Goal: Information Seeking & Learning: Learn about a topic

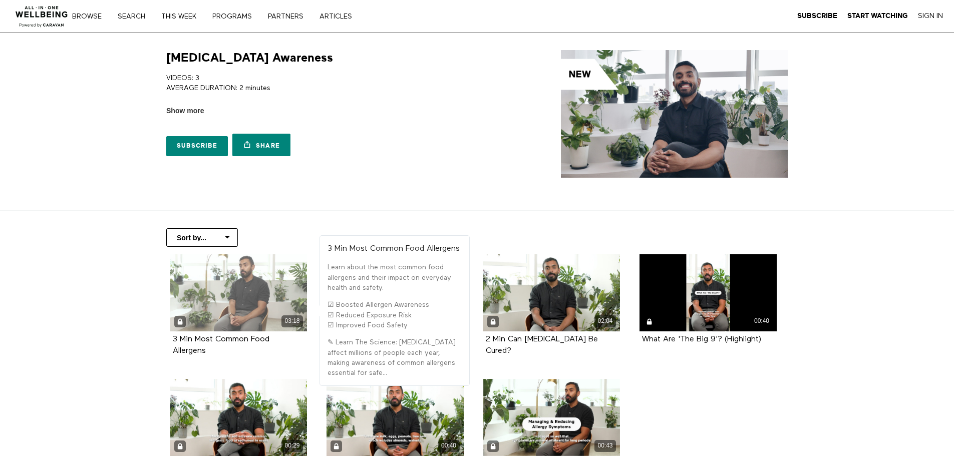
click at [226, 309] on div "03:18" at bounding box center [238, 292] width 137 height 77
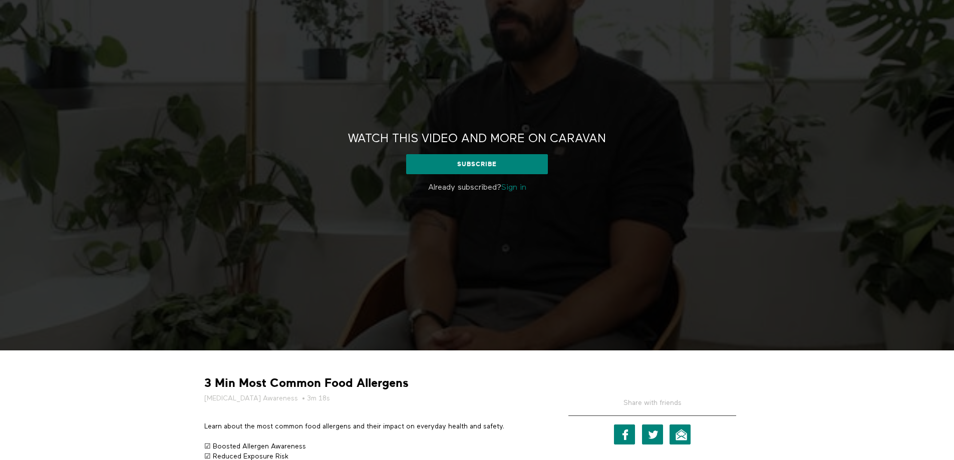
scroll to position [150, 0]
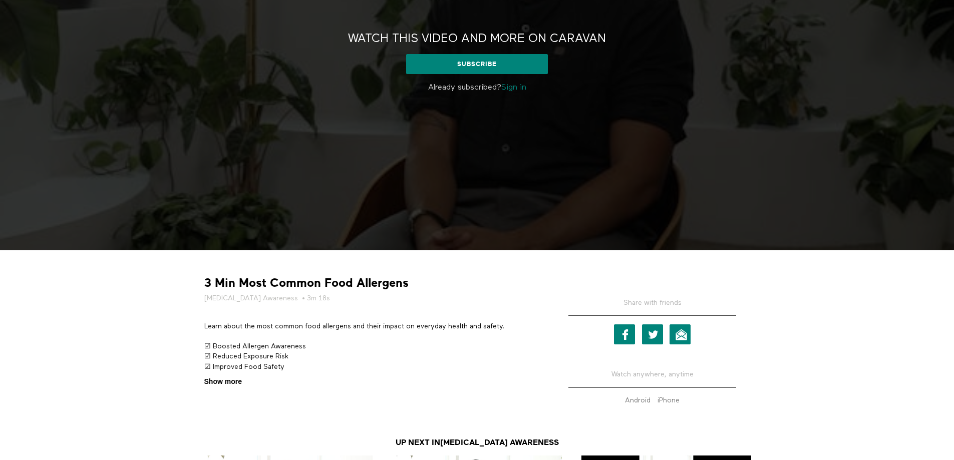
click at [224, 385] on span "Show more" at bounding box center [223, 381] width 38 height 11
click at [0, 0] on input "Show more Show less" at bounding box center [0, 0] width 0 height 0
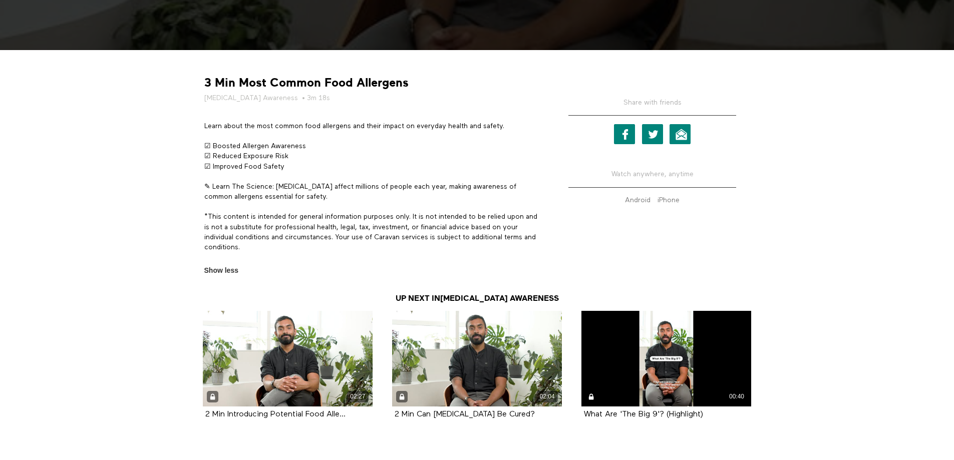
scroll to position [401, 0]
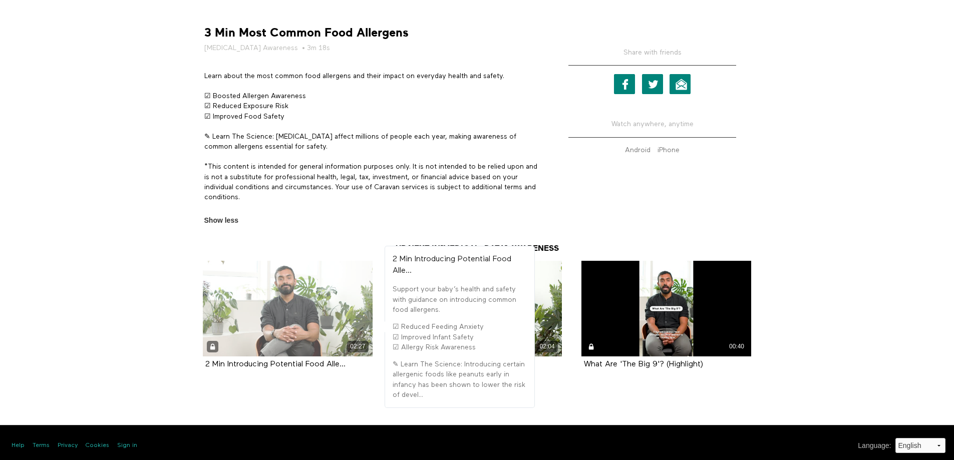
click at [284, 308] on div "02:27" at bounding box center [288, 309] width 170 height 96
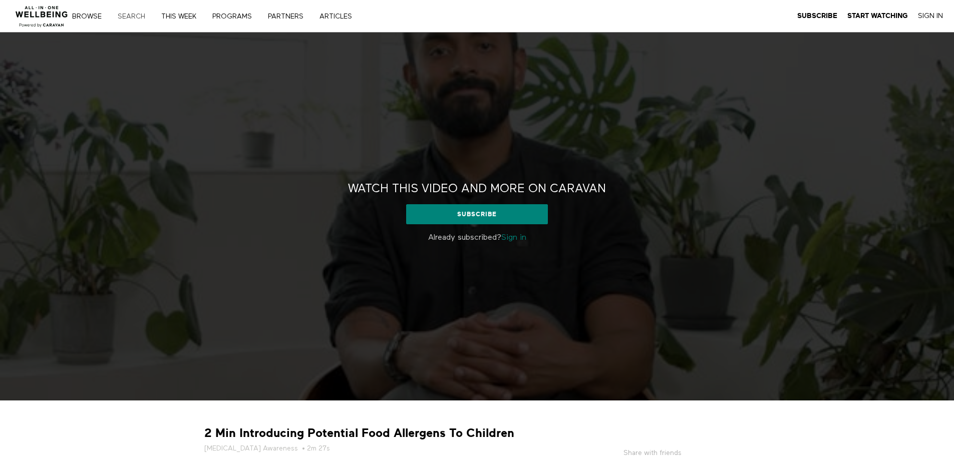
click at [140, 14] on link "Search" at bounding box center [135, 16] width 42 height 7
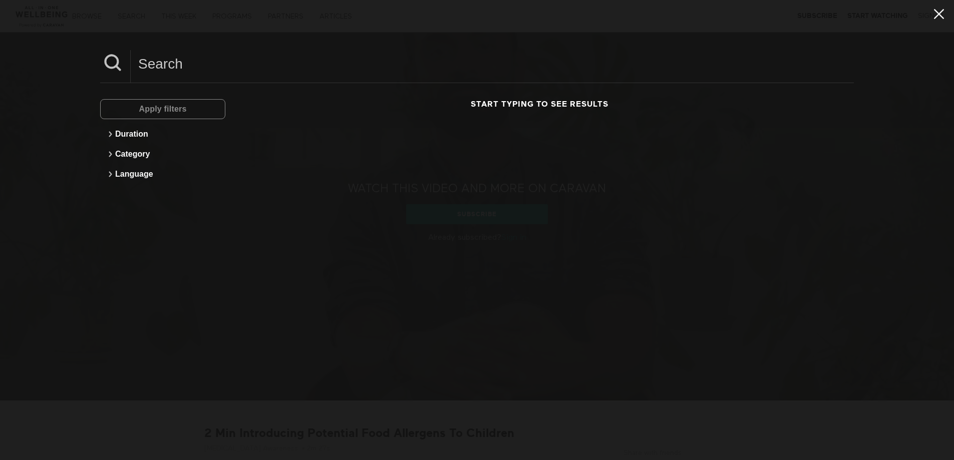
click at [932, 12] on icon at bounding box center [938, 14] width 19 height 17
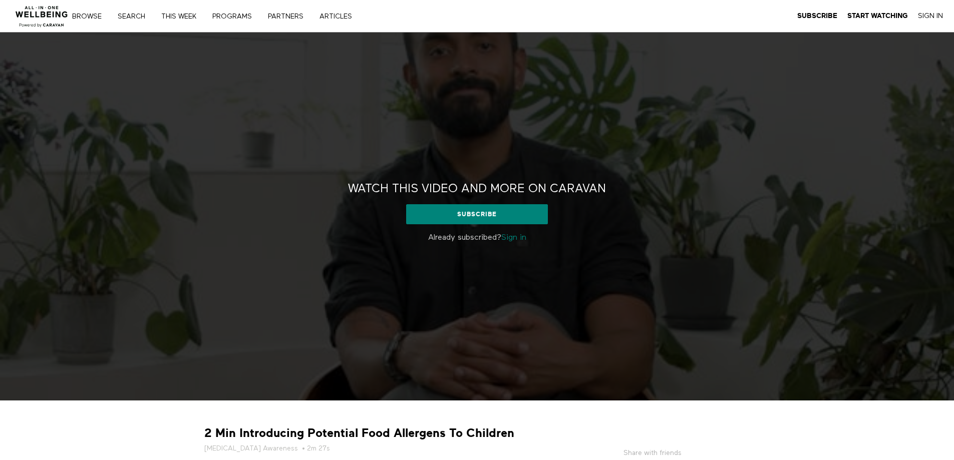
click at [515, 241] on link "Sign in" at bounding box center [513, 238] width 25 height 8
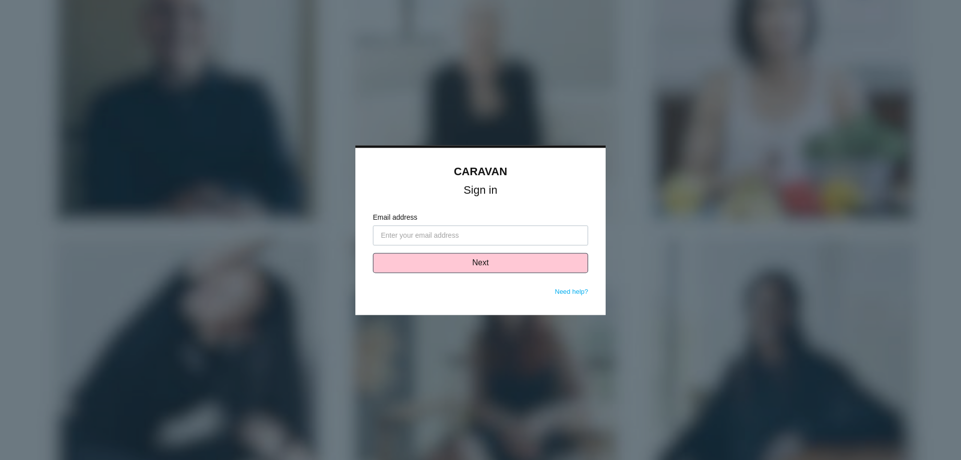
click at [416, 235] on input "Email address" at bounding box center [480, 235] width 215 height 20
type input "carolina.valdez@vcc.org"
click at [483, 258] on button "Next" at bounding box center [480, 263] width 215 height 20
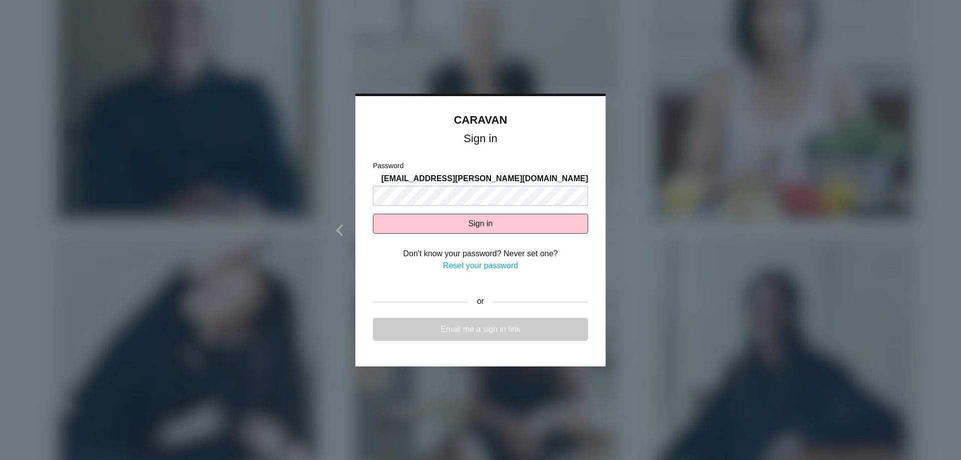
click at [516, 327] on link "Email me a sign in link" at bounding box center [480, 329] width 215 height 23
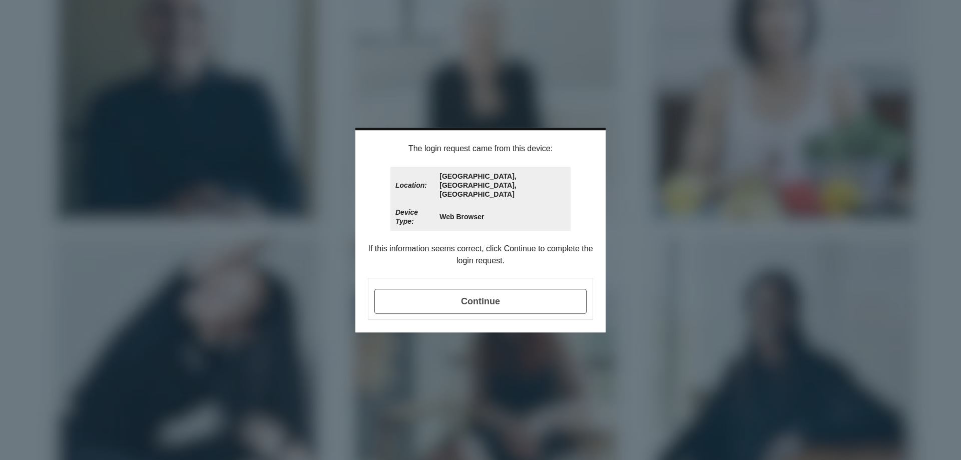
click at [508, 289] on span "Continue" at bounding box center [480, 301] width 212 height 25
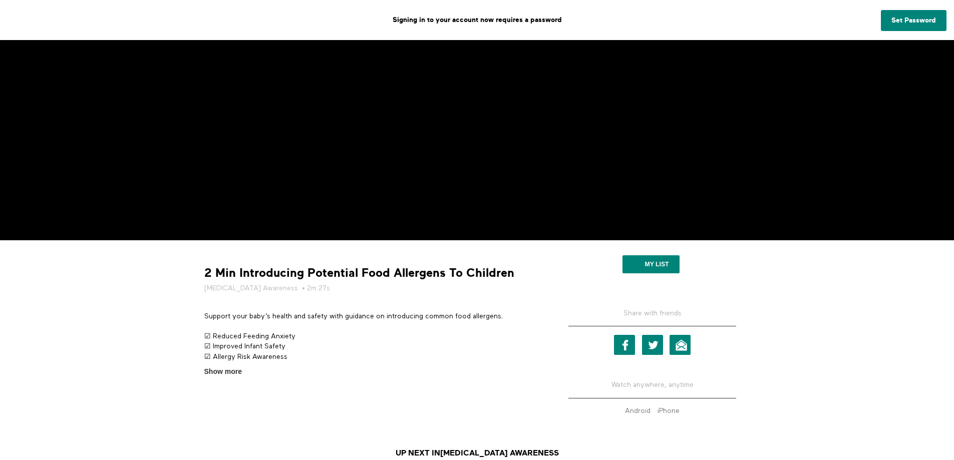
scroll to position [411, 0]
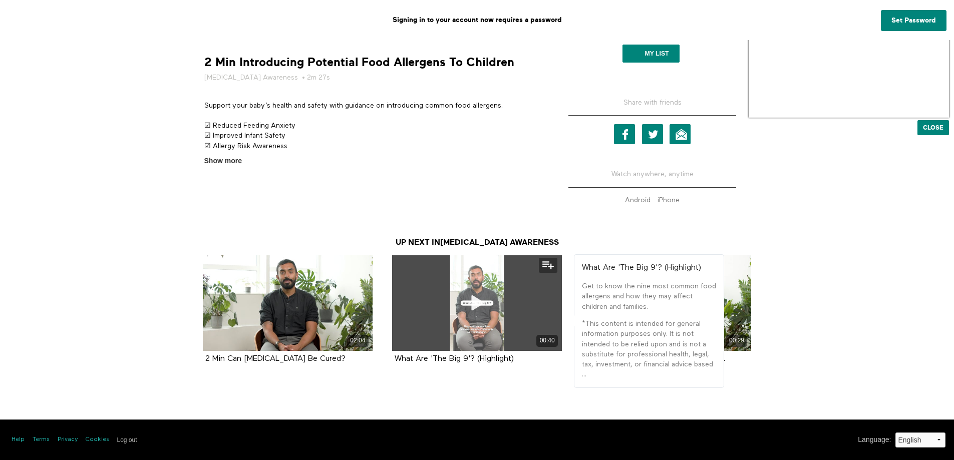
click at [474, 313] on span at bounding box center [477, 303] width 30 height 30
